Goal: Check status

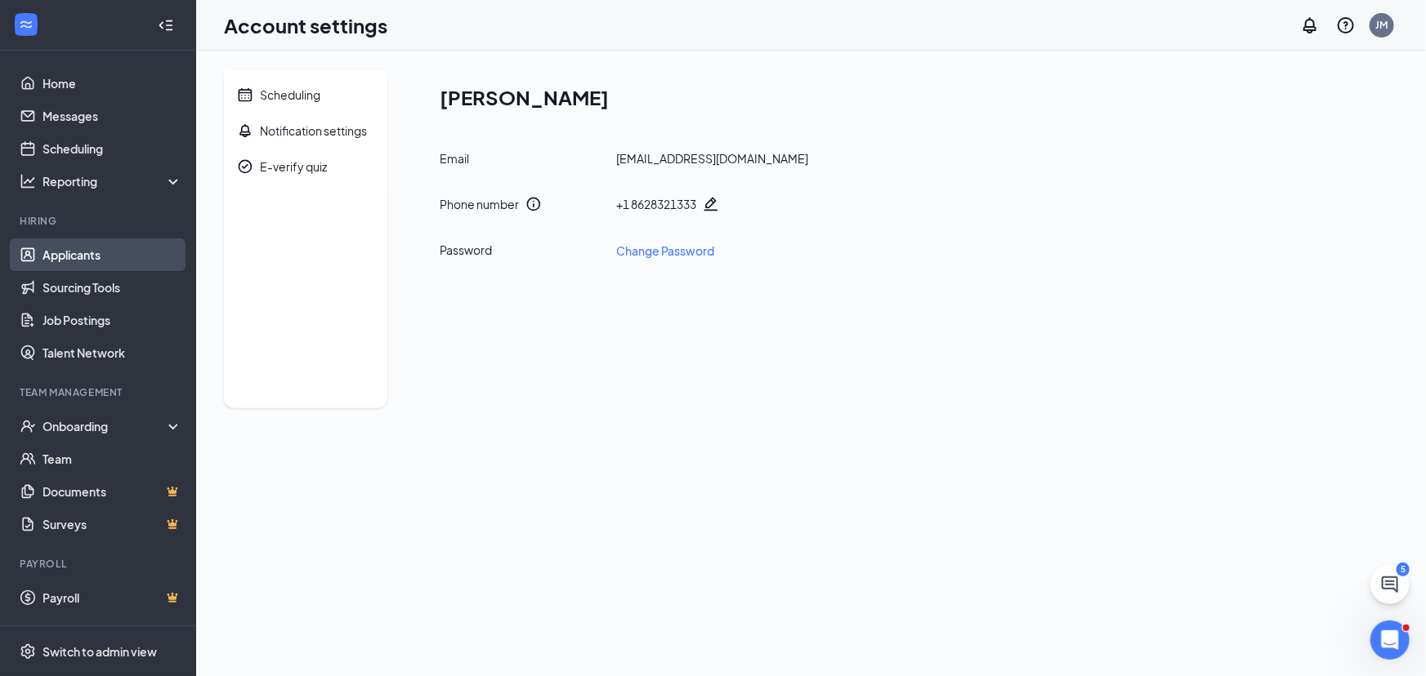
click at [83, 253] on link "Applicants" at bounding box center [112, 255] width 140 height 33
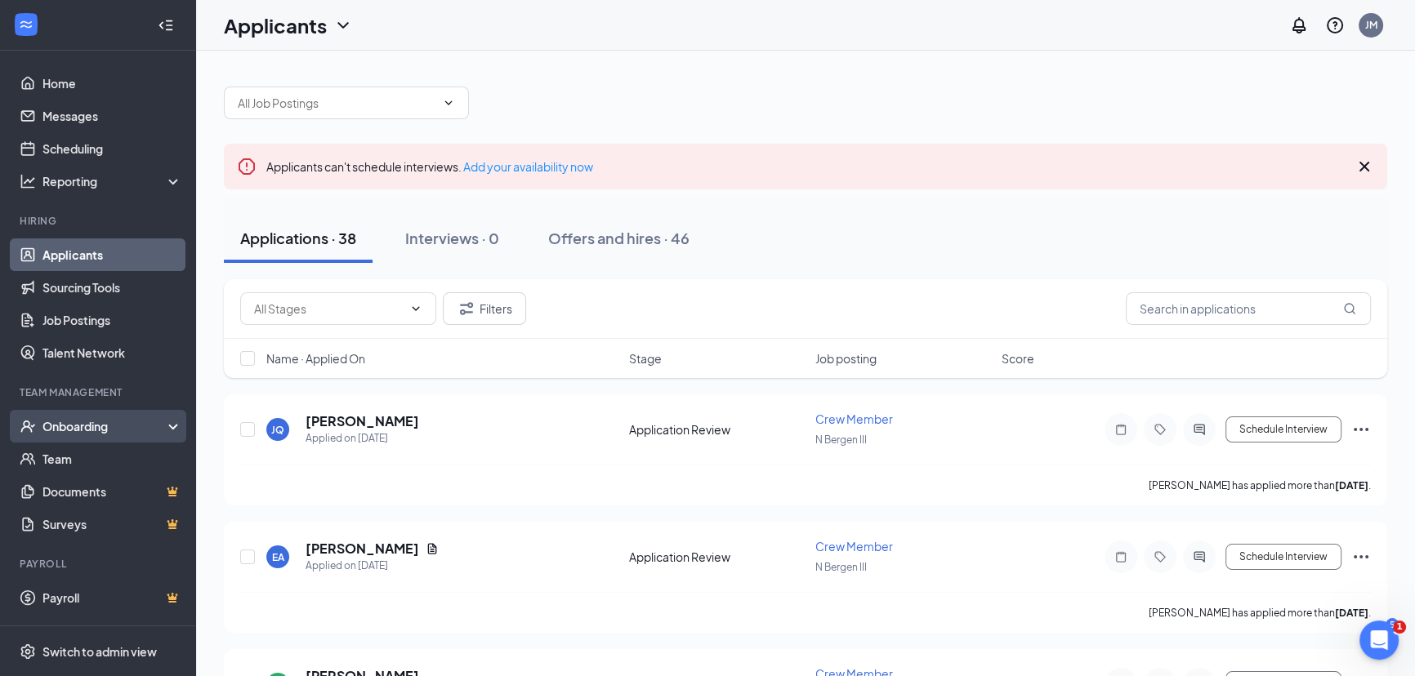
click at [66, 421] on div "Onboarding" at bounding box center [105, 426] width 126 height 16
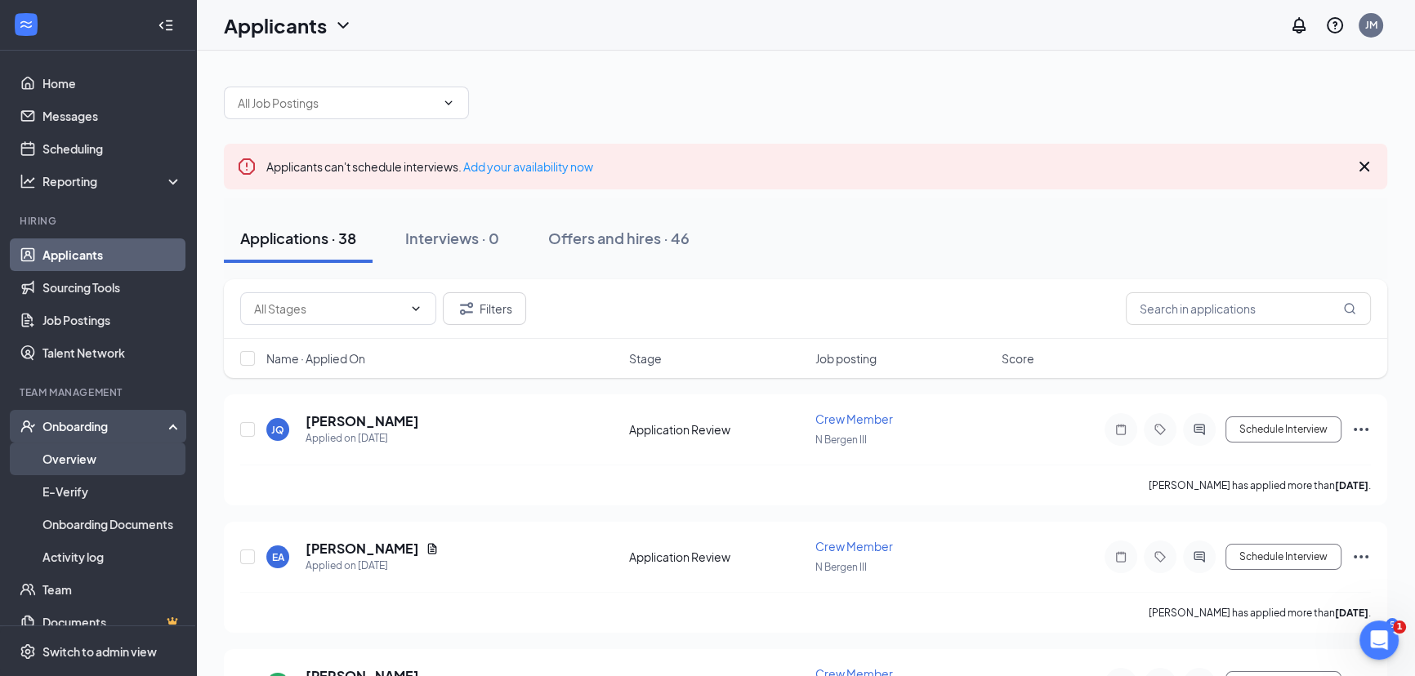
click at [95, 457] on link "Overview" at bounding box center [112, 459] width 140 height 33
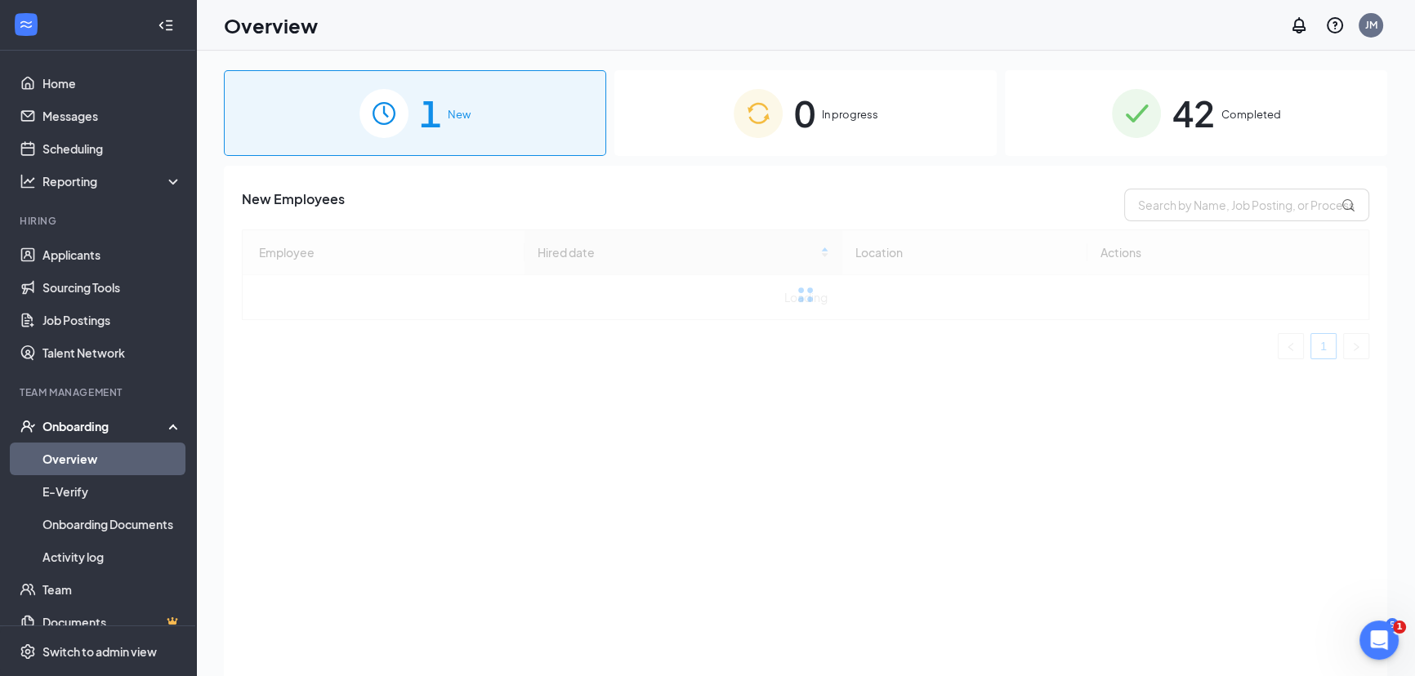
click at [1226, 113] on span "Completed" at bounding box center [1251, 114] width 60 height 16
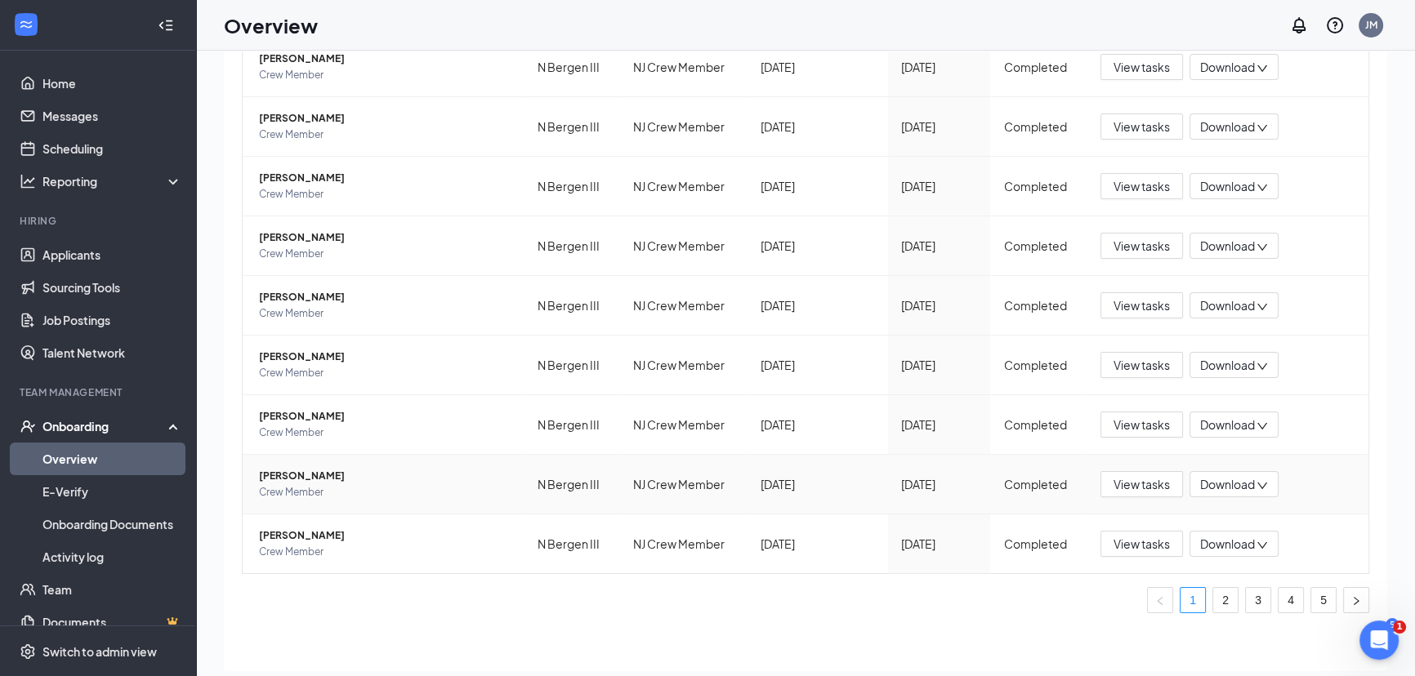
scroll to position [74, 0]
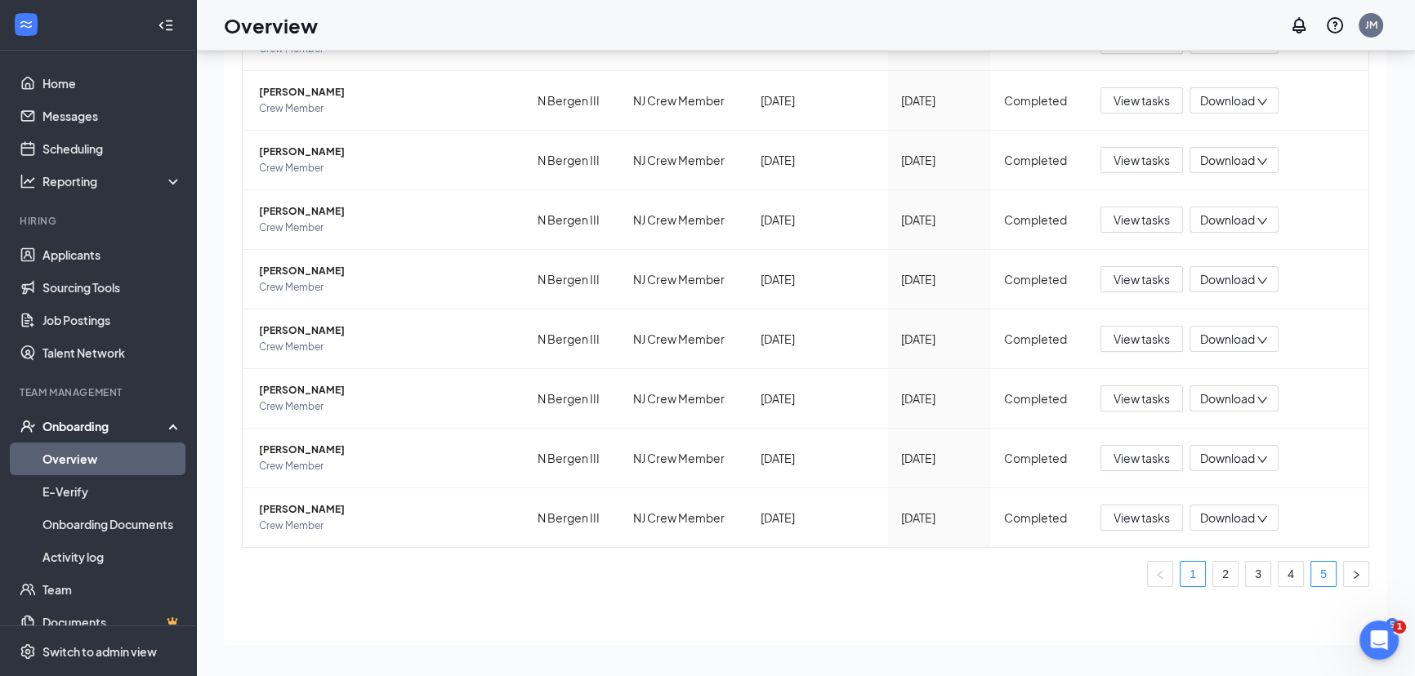
click at [1311, 569] on link "5" at bounding box center [1323, 574] width 25 height 25
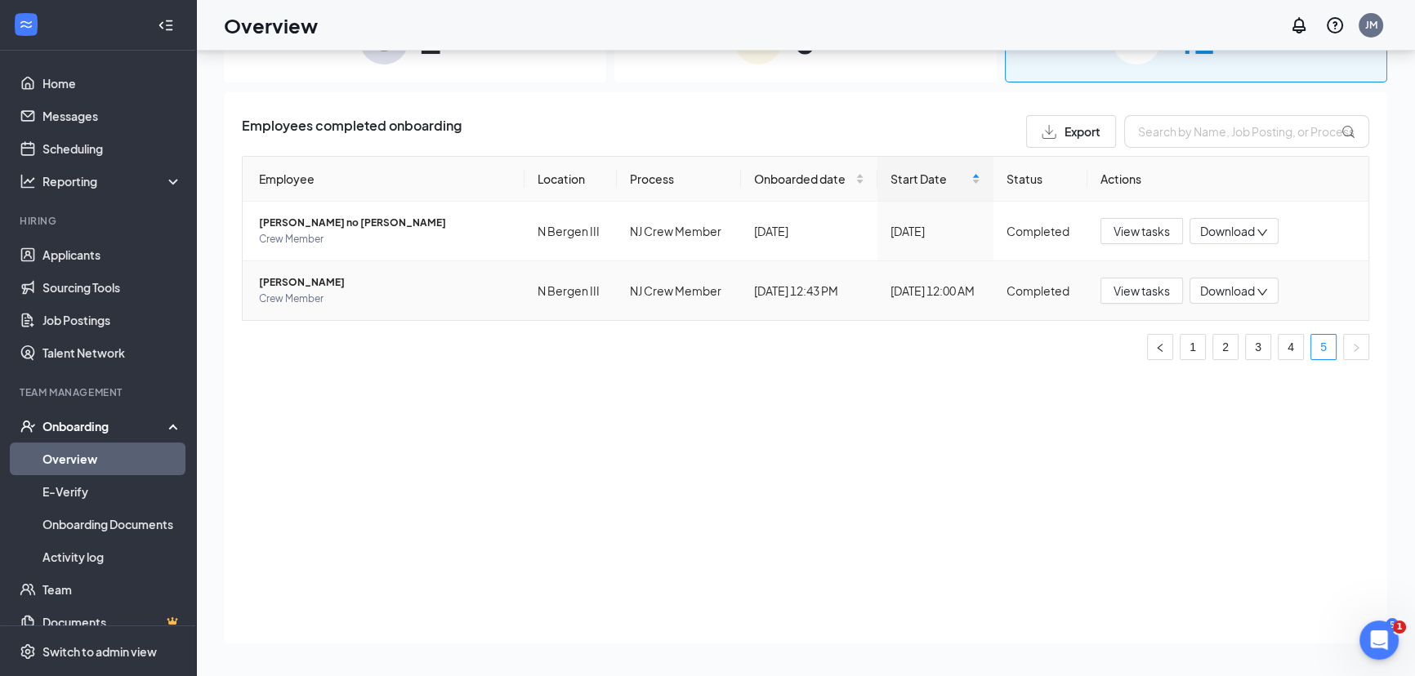
click at [286, 289] on span "[PERSON_NAME]" at bounding box center [385, 283] width 252 height 16
